Goal: Browse casually: Explore the website without a specific task or goal

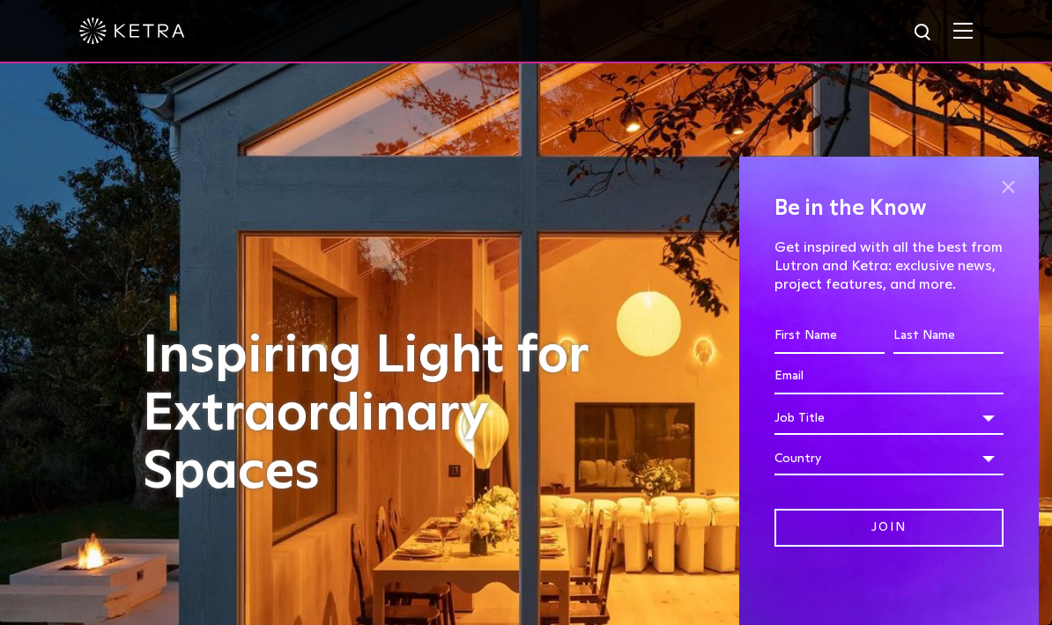
click at [1009, 188] on span at bounding box center [1007, 187] width 26 height 26
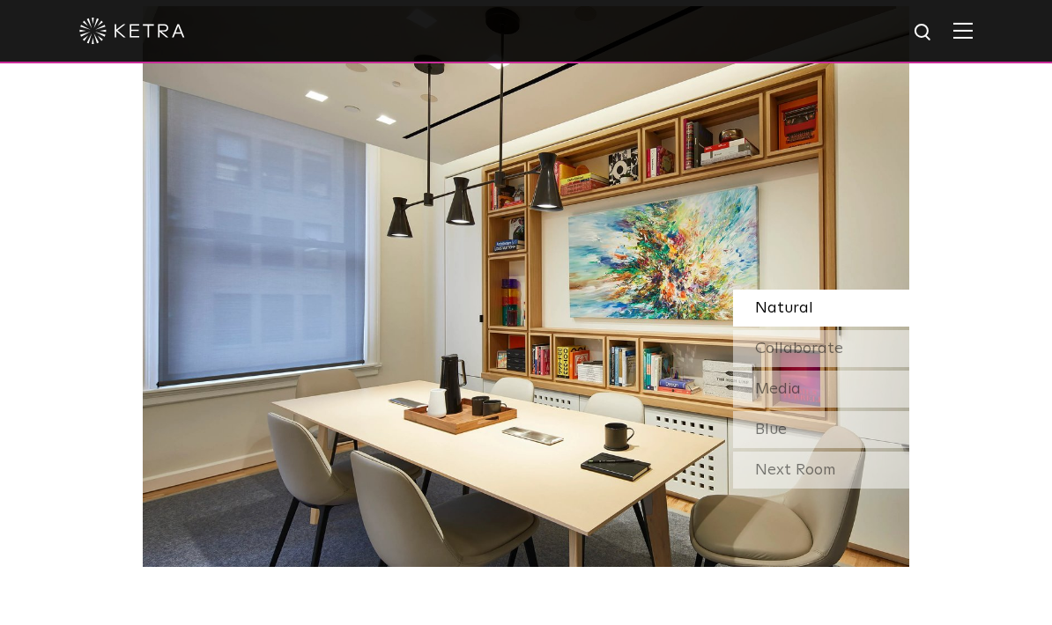
scroll to position [1394, 0]
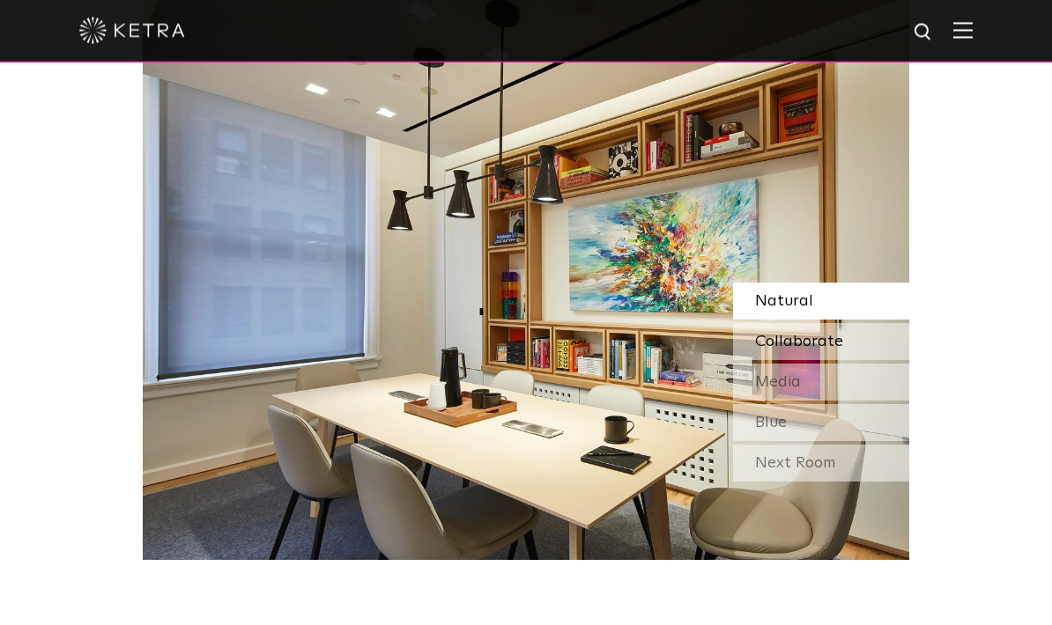
click at [858, 361] on div "Collaborate" at bounding box center [821, 342] width 176 height 37
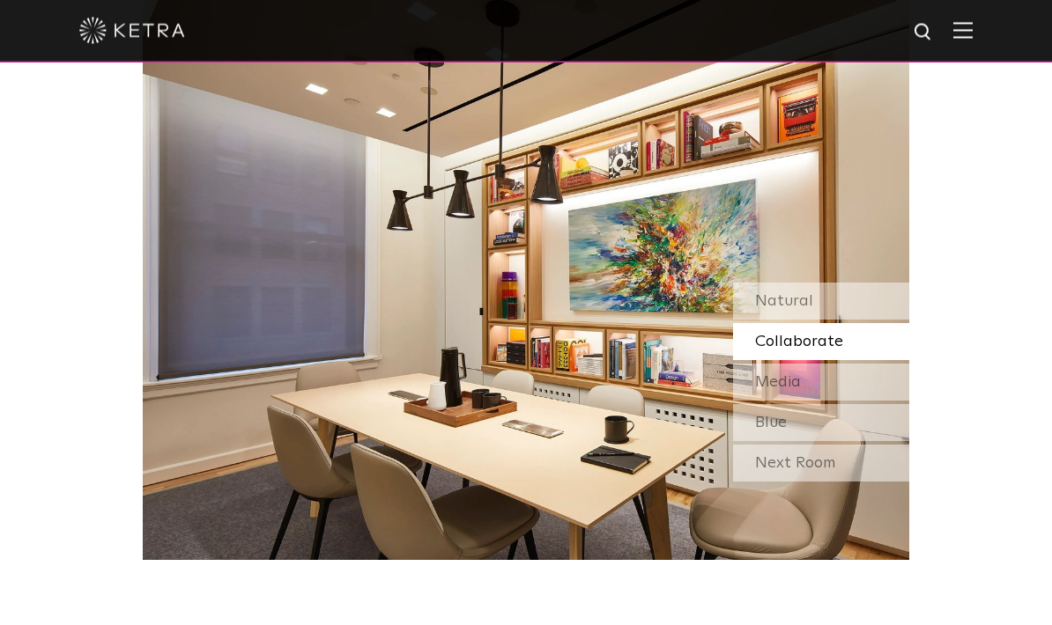
scroll to position [1395, 0]
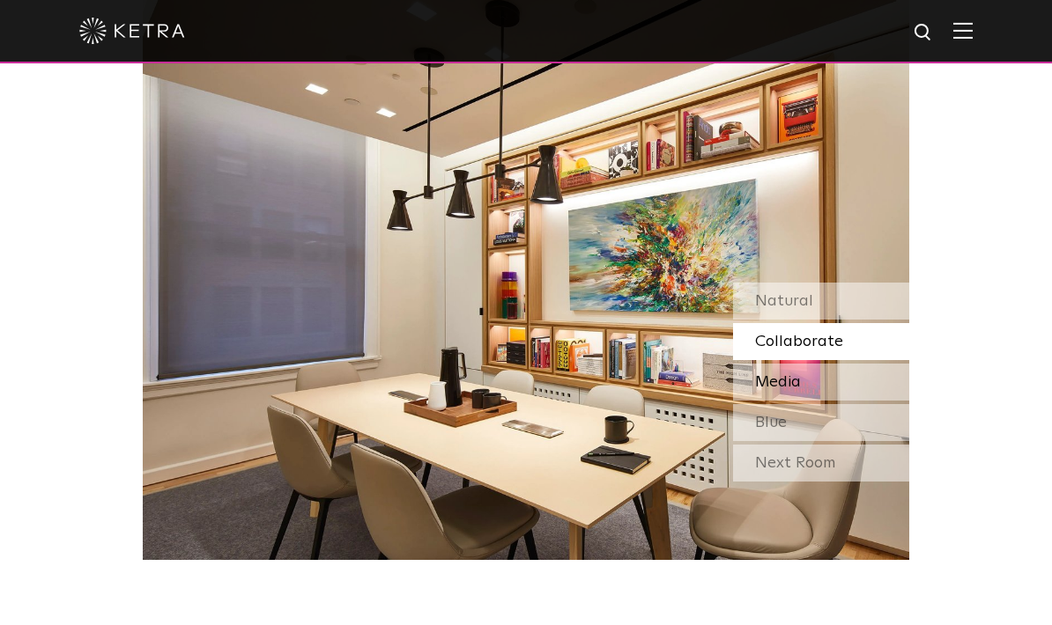
click at [839, 401] on div "Media" at bounding box center [821, 382] width 176 height 37
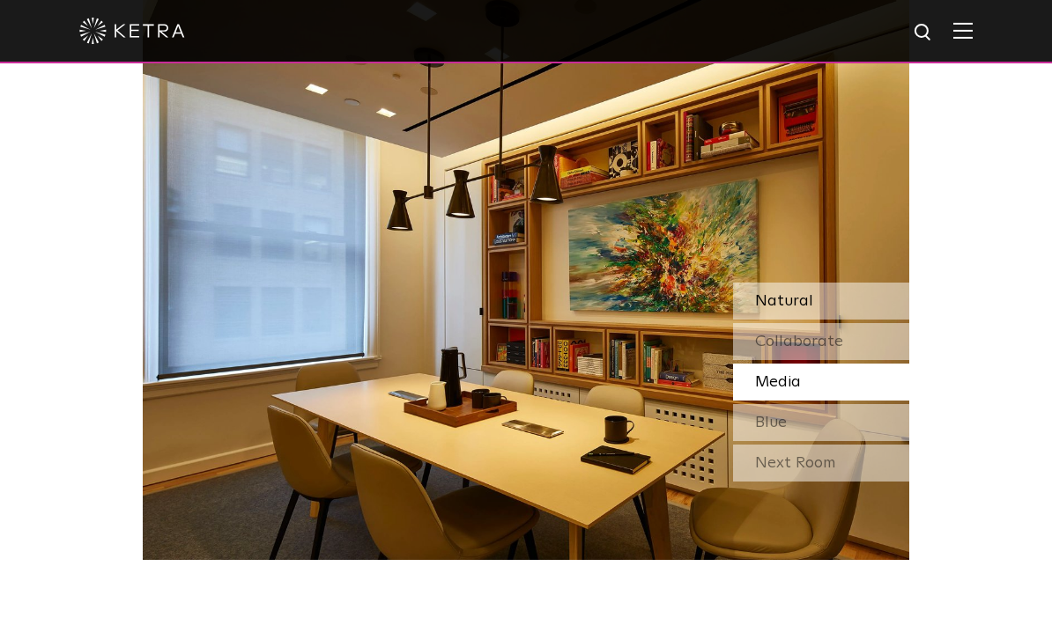
click at [859, 320] on div "Natural" at bounding box center [821, 301] width 176 height 37
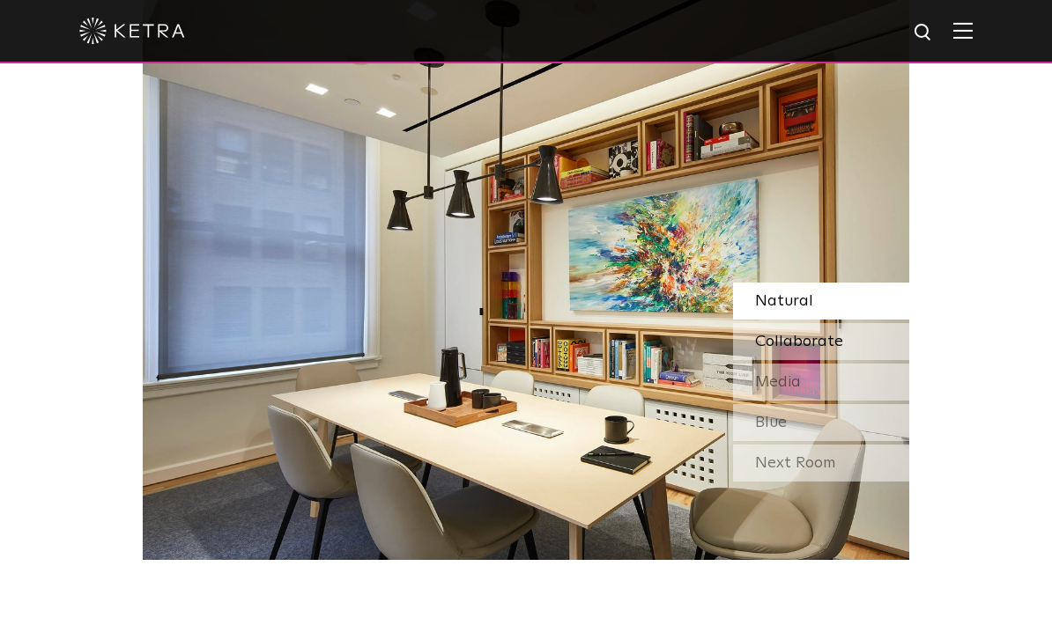
click at [851, 360] on div "Collaborate" at bounding box center [821, 341] width 176 height 37
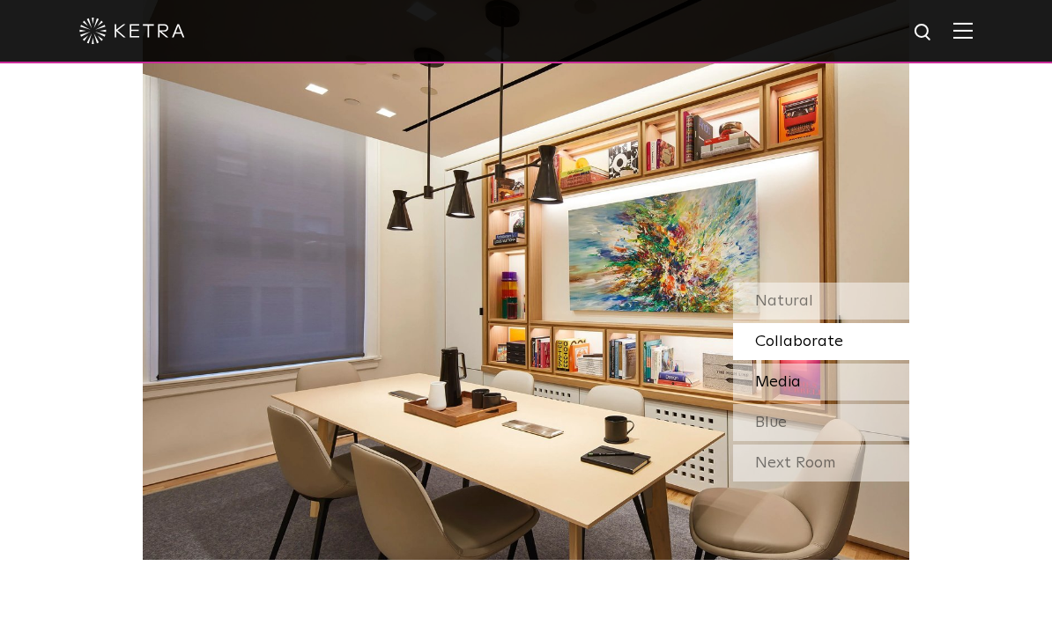
click at [848, 401] on div "Media" at bounding box center [821, 382] width 176 height 37
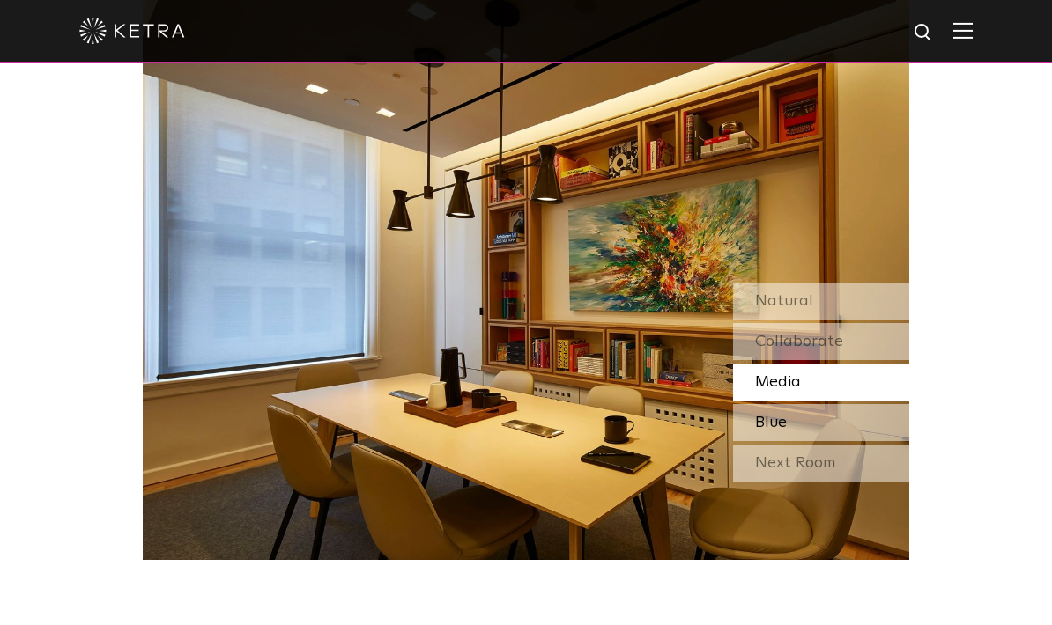
click at [847, 441] on div "Blue" at bounding box center [821, 422] width 176 height 37
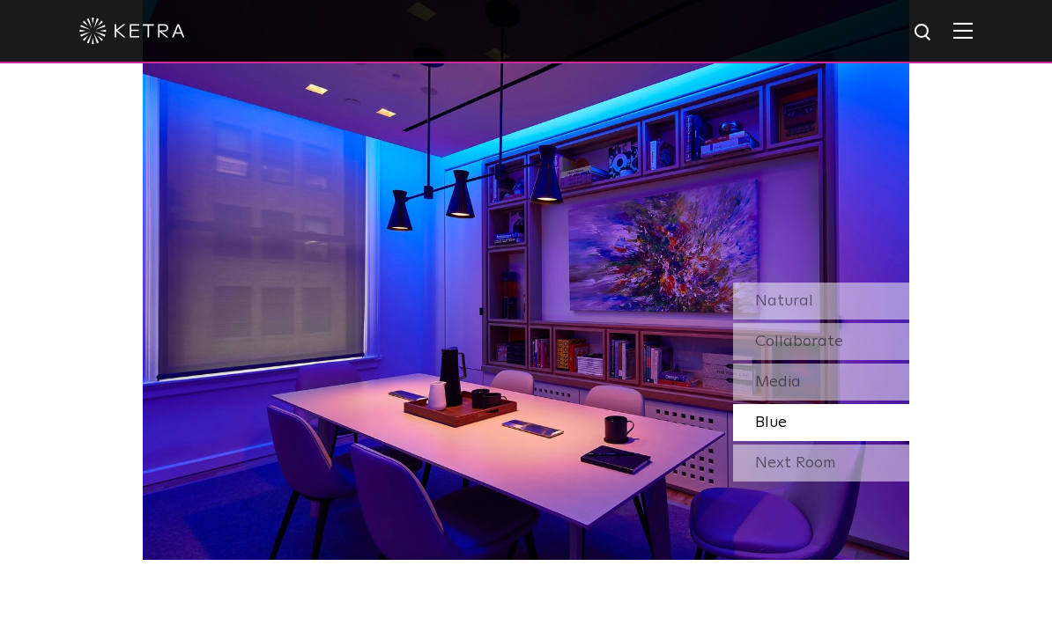
click at [844, 482] on div "Next Room" at bounding box center [821, 463] width 176 height 37
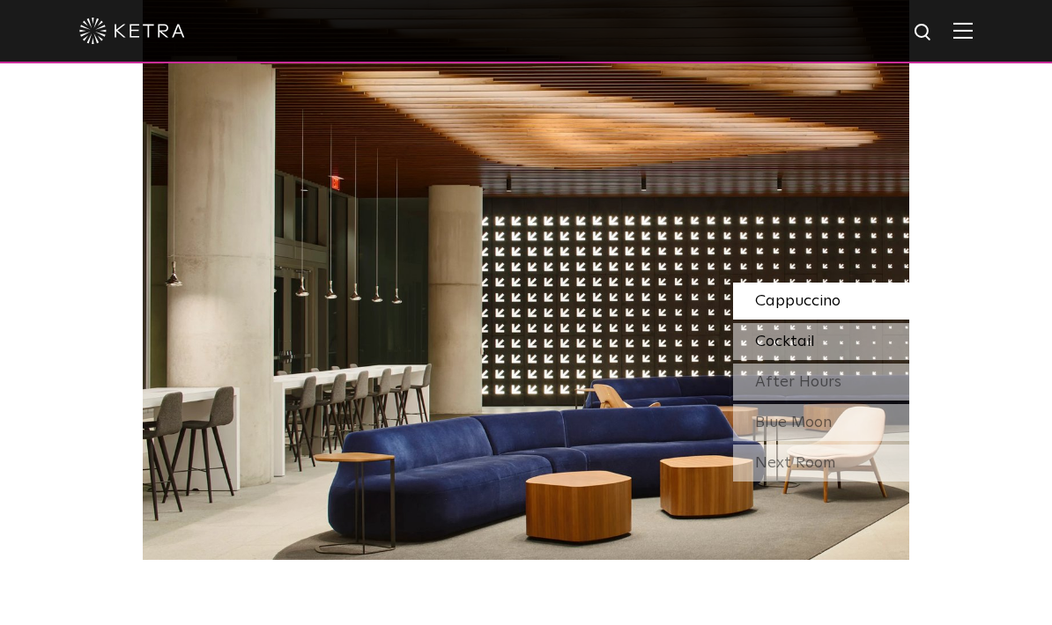
click at [860, 360] on div "Cocktail" at bounding box center [821, 341] width 176 height 37
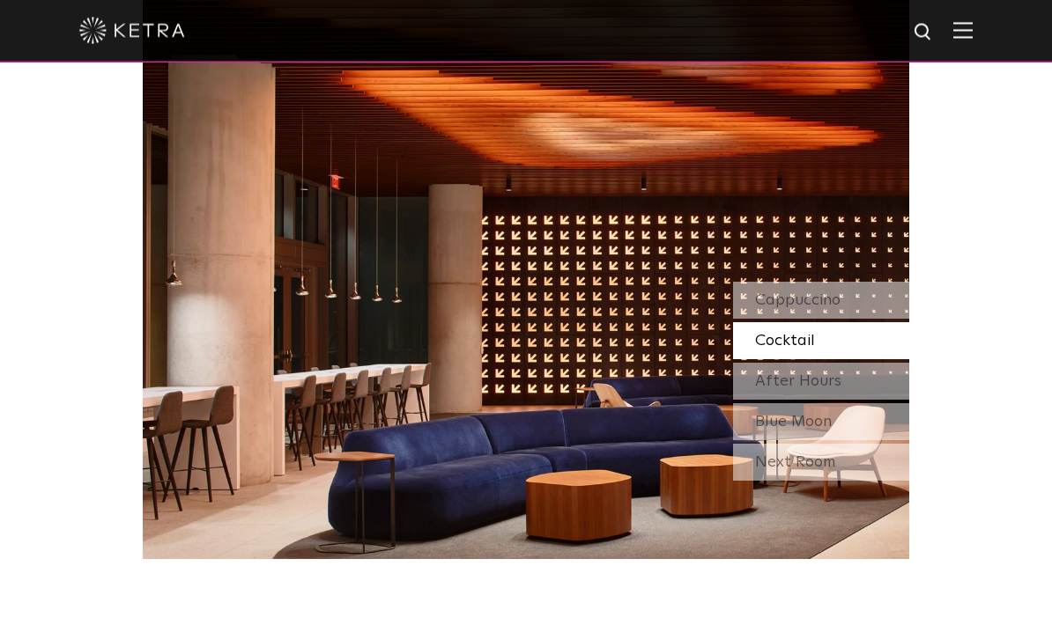
scroll to position [1396, 0]
click at [858, 400] on div "After Hours" at bounding box center [821, 381] width 176 height 37
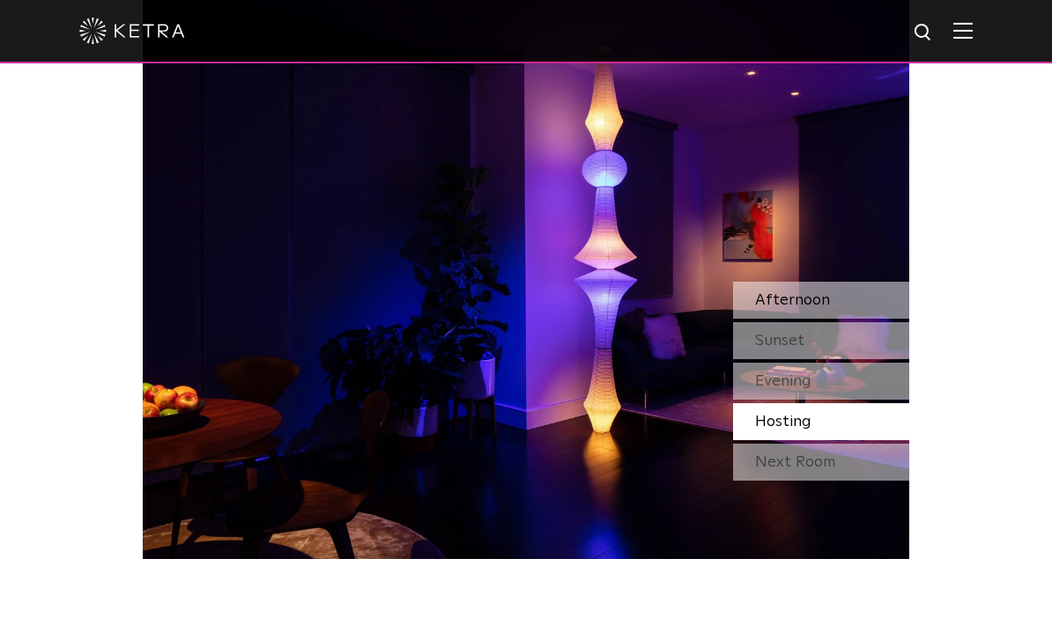
click at [865, 319] on div "Afternoon" at bounding box center [821, 300] width 176 height 37
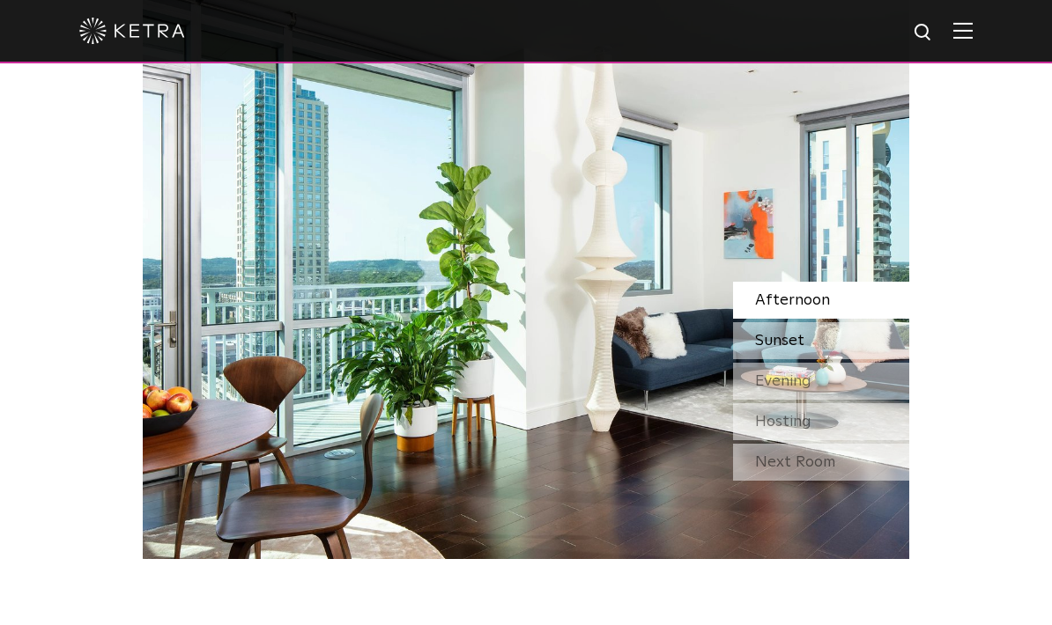
click at [869, 359] on div "Sunset" at bounding box center [821, 340] width 176 height 37
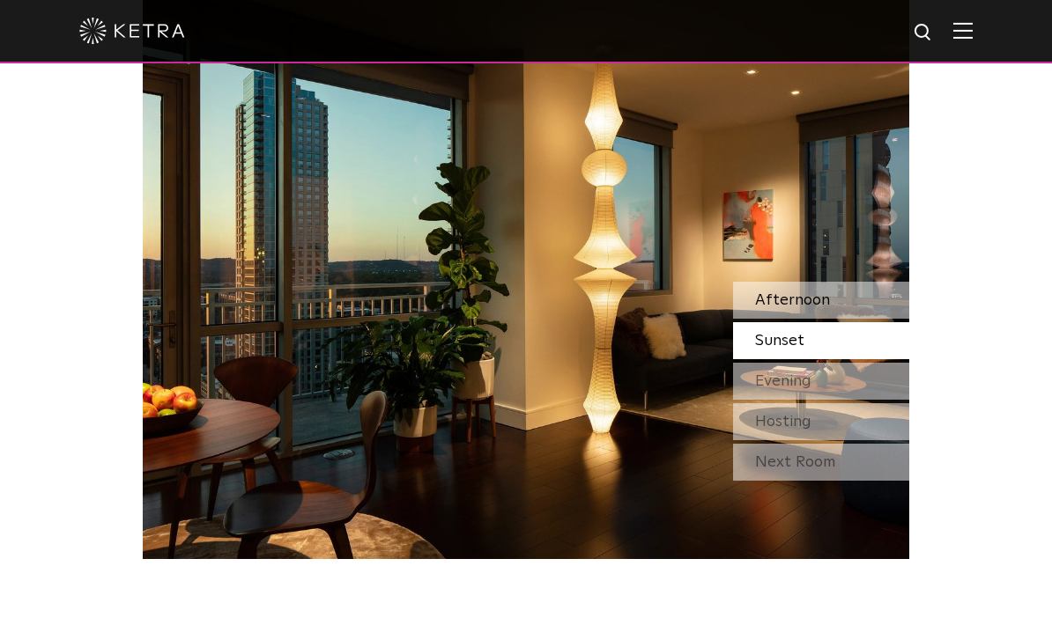
click at [871, 319] on div "Afternoon" at bounding box center [821, 300] width 176 height 37
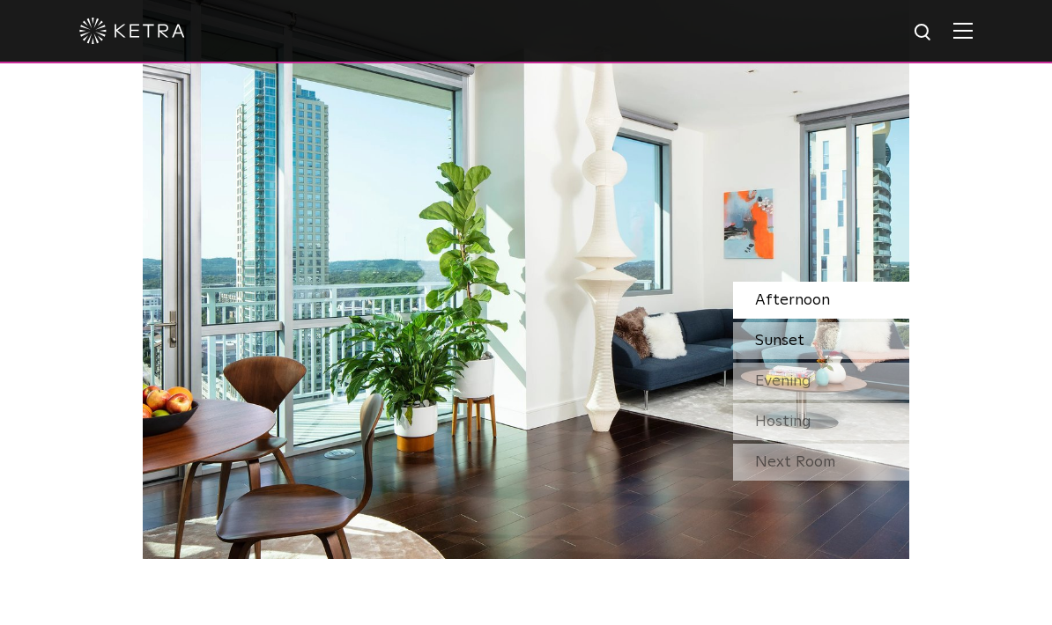
click at [863, 359] on div "Sunset" at bounding box center [821, 340] width 176 height 37
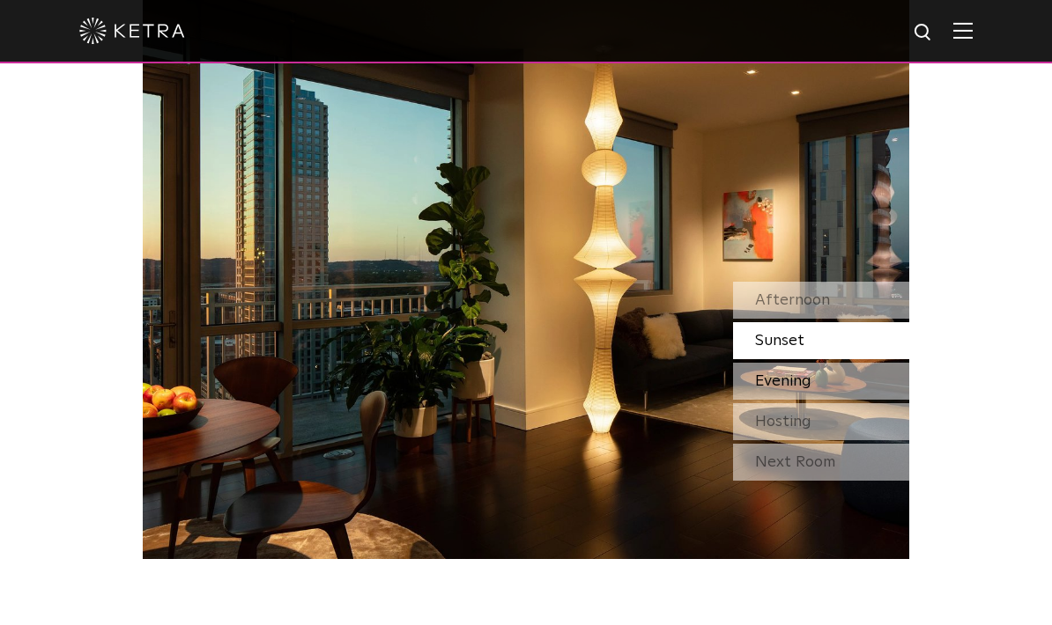
click at [852, 400] on div "Evening" at bounding box center [821, 381] width 176 height 37
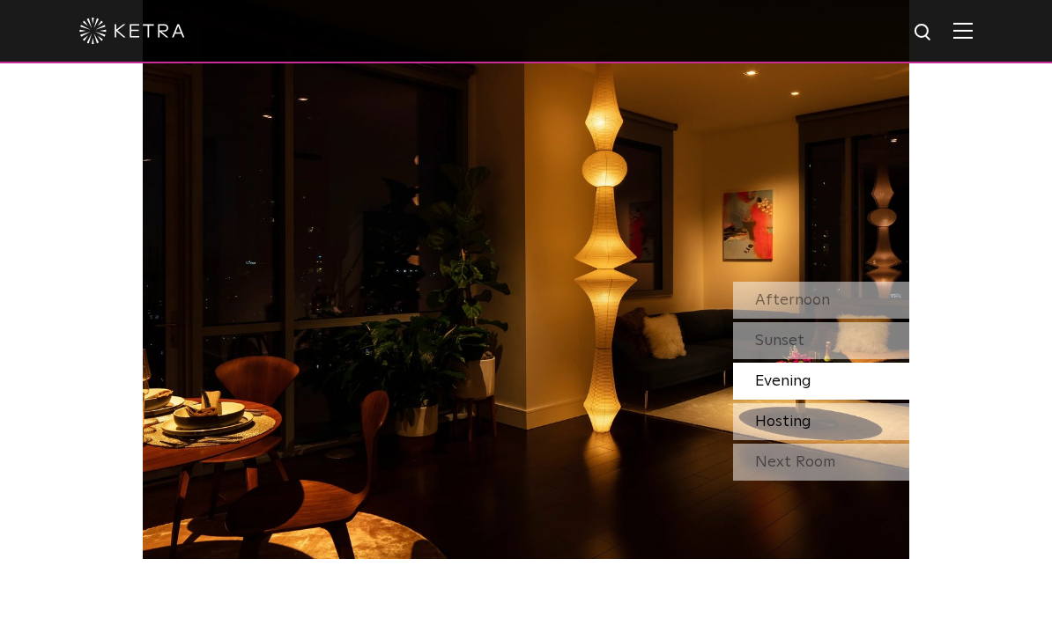
click at [853, 440] on div "Hosting" at bounding box center [821, 421] width 176 height 37
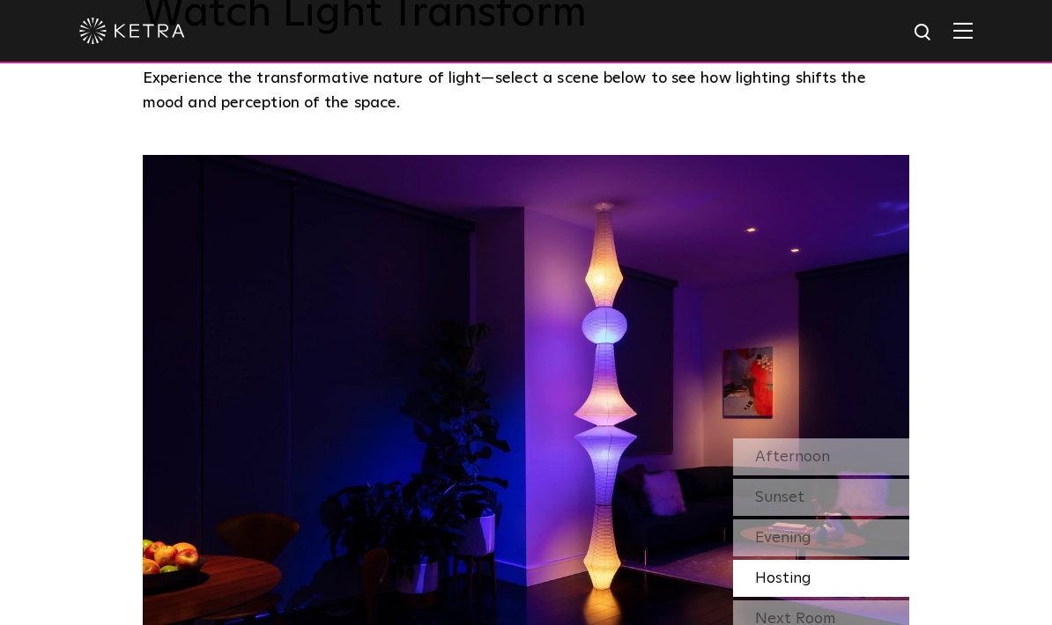
scroll to position [1183, 0]
